Goal: Information Seeking & Learning: Learn about a topic

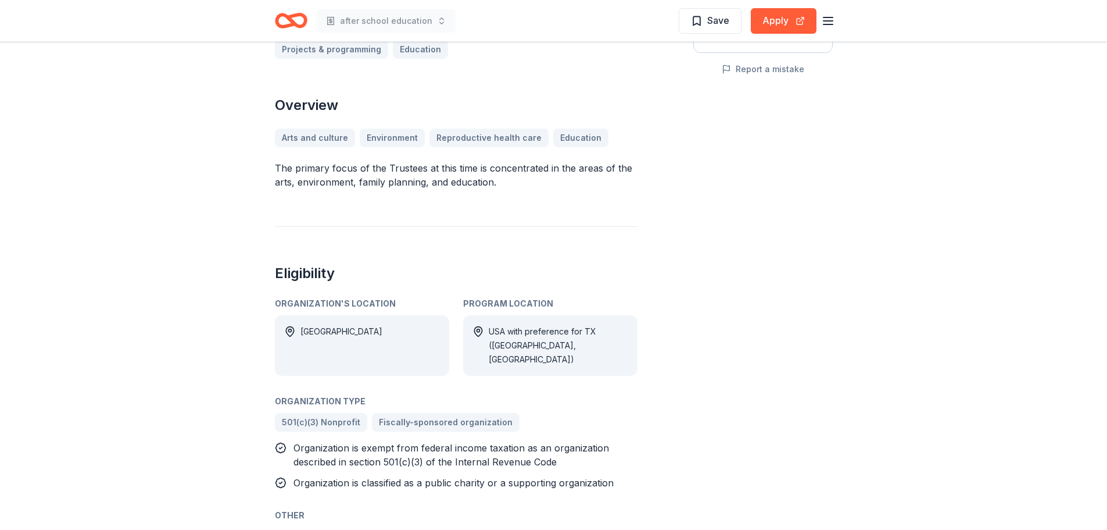
scroll to position [291, 0]
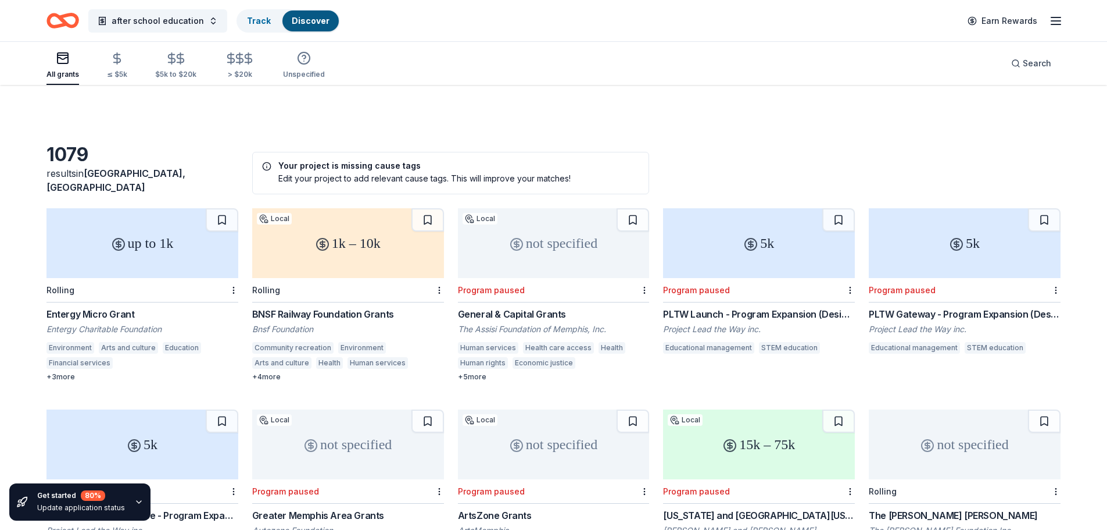
scroll to position [349, 0]
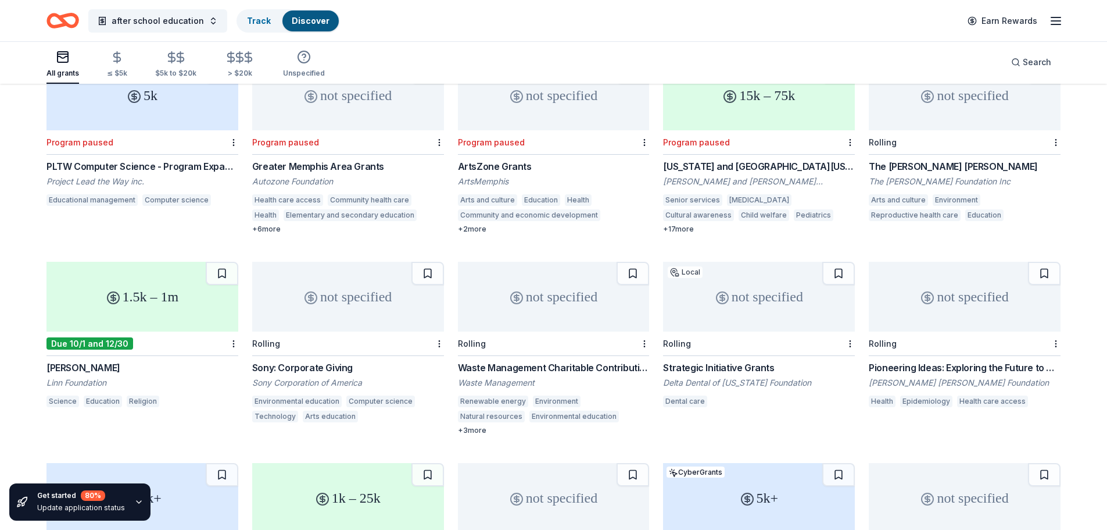
click at [816, 99] on div "15k – 75k" at bounding box center [759, 95] width 192 height 70
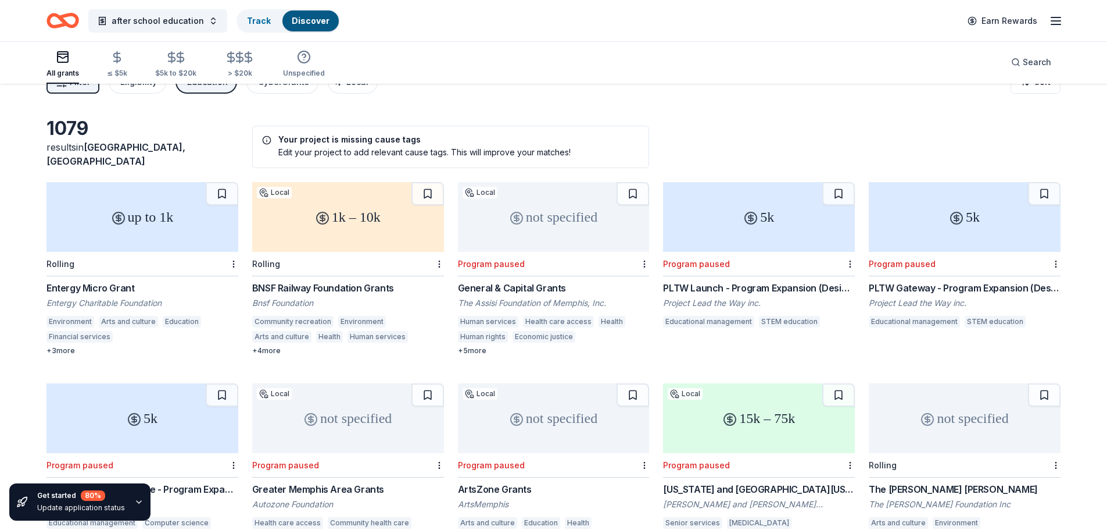
scroll to position [0, 0]
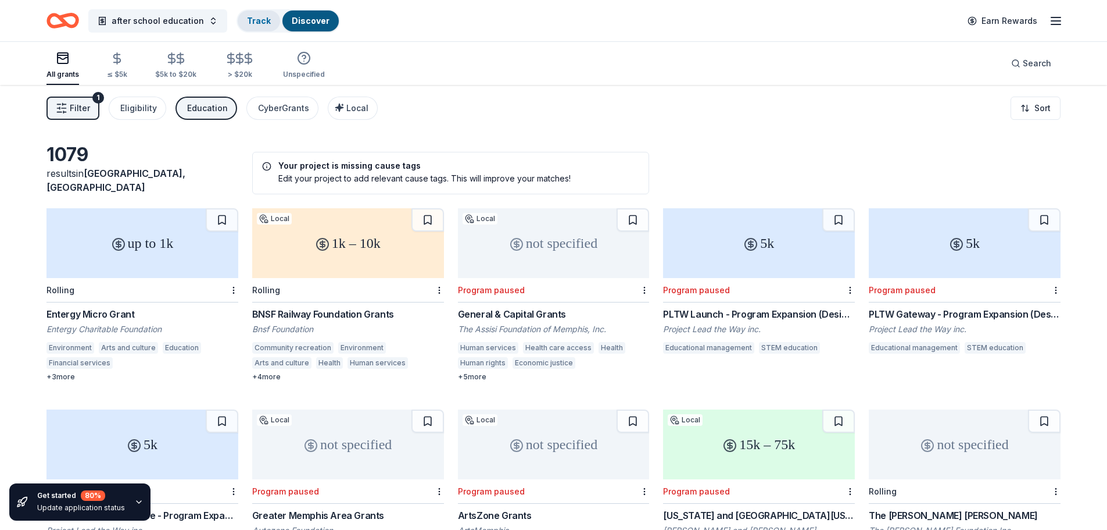
click at [247, 19] on link "Track" at bounding box center [259, 21] width 24 height 10
click at [247, 23] on link "Track" at bounding box center [259, 21] width 24 height 10
